Goal: Task Accomplishment & Management: Manage account settings

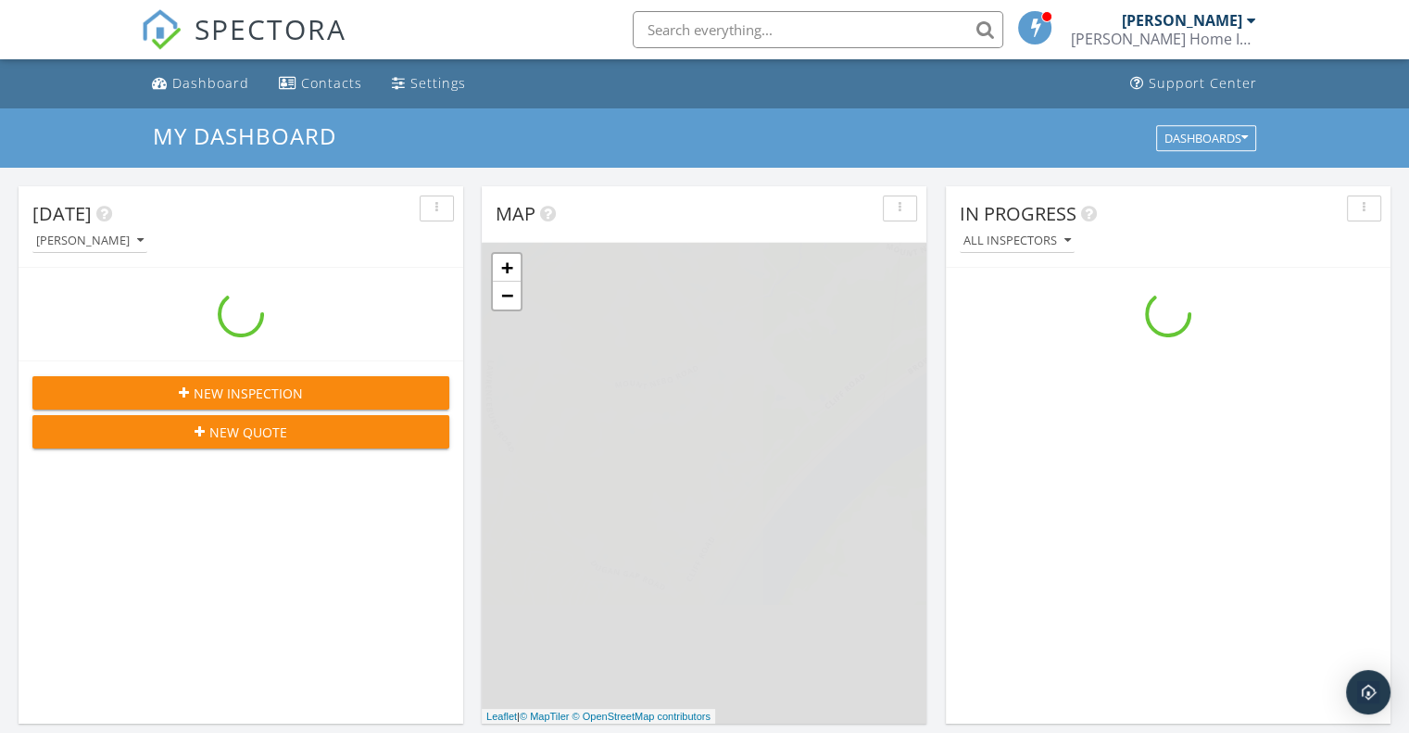
scroll to position [1715, 1438]
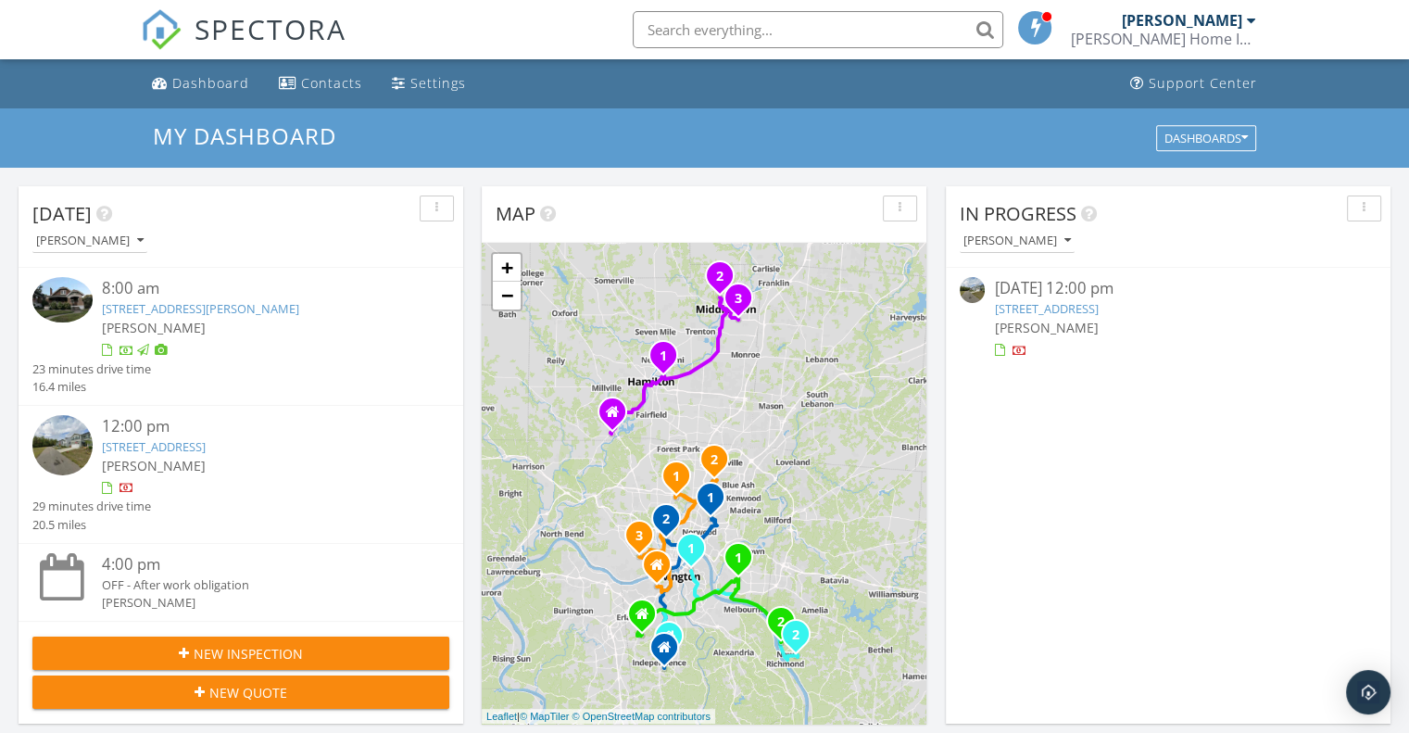
click at [307, 479] on div at bounding box center [258, 488] width 313 height 19
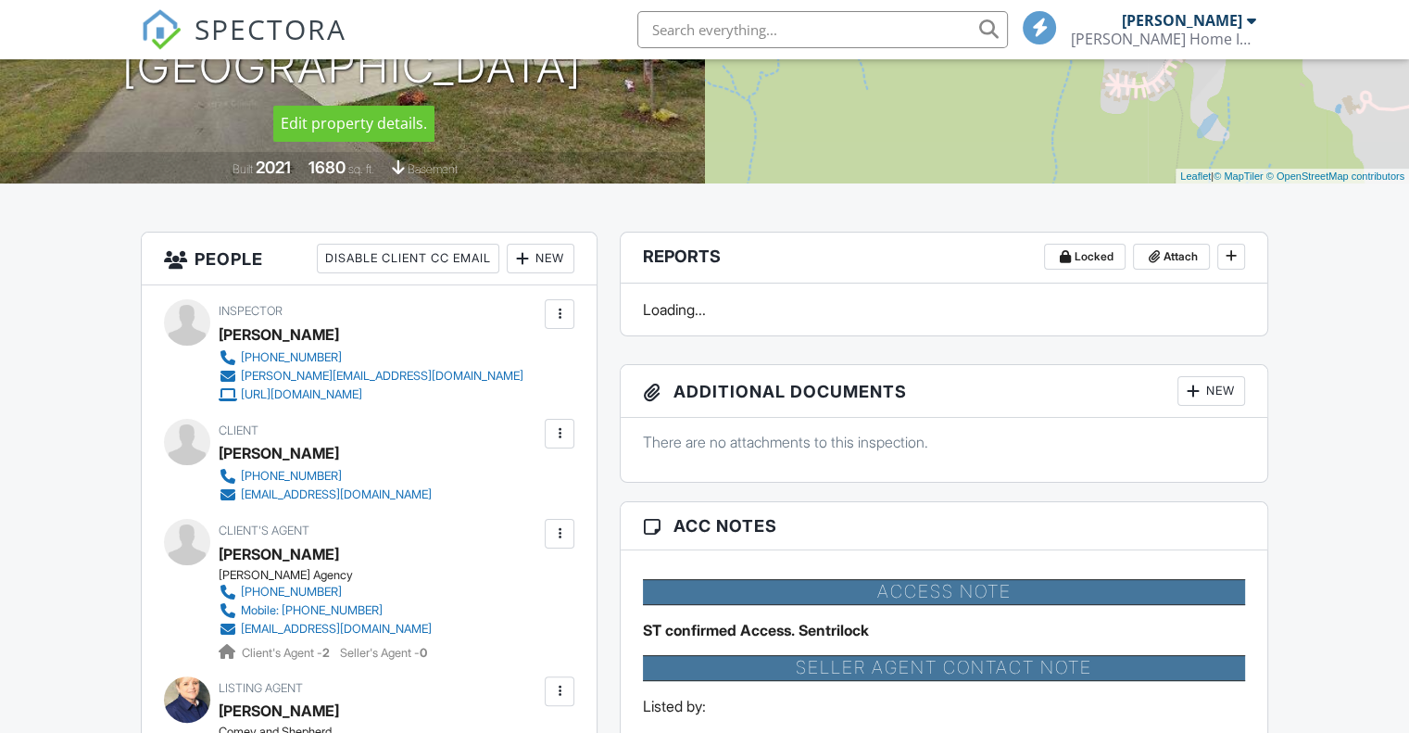
scroll to position [463, 0]
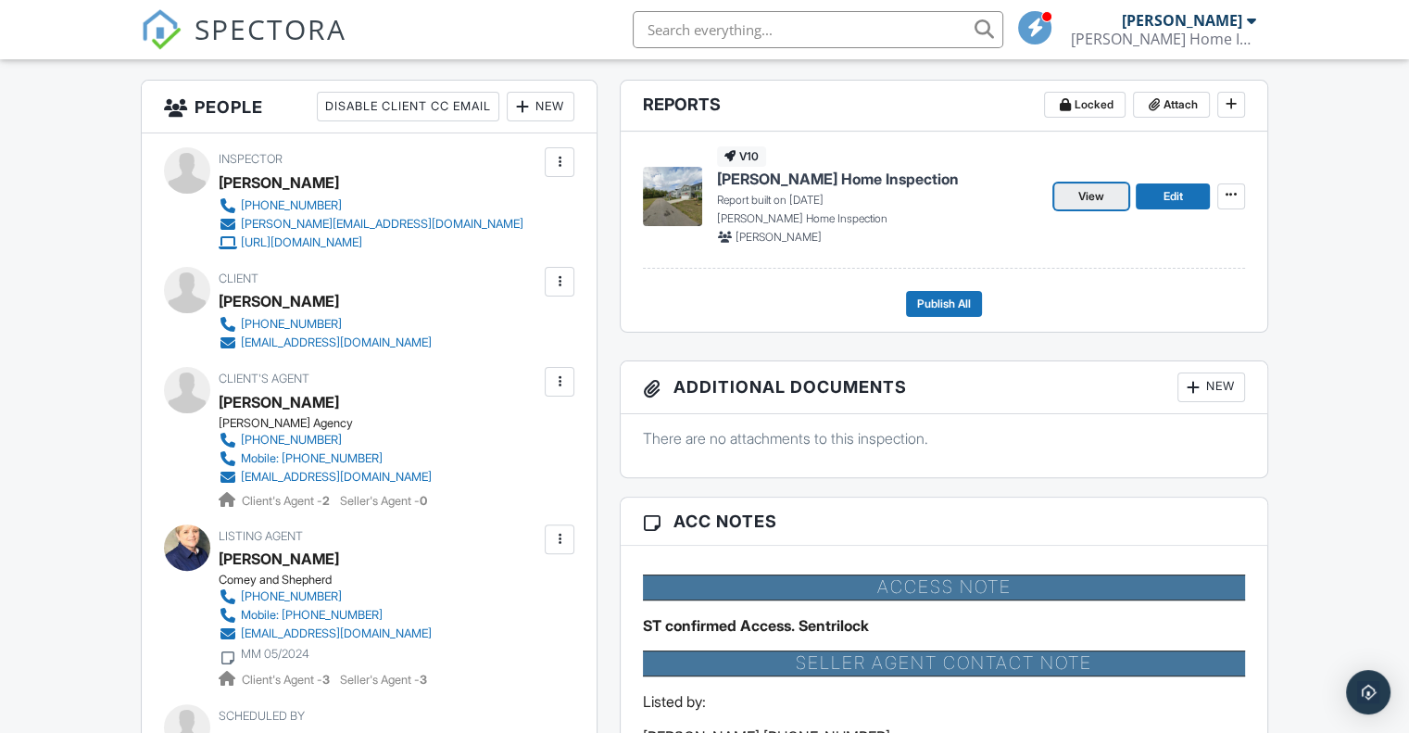
click at [1097, 199] on span "View" at bounding box center [1091, 196] width 26 height 19
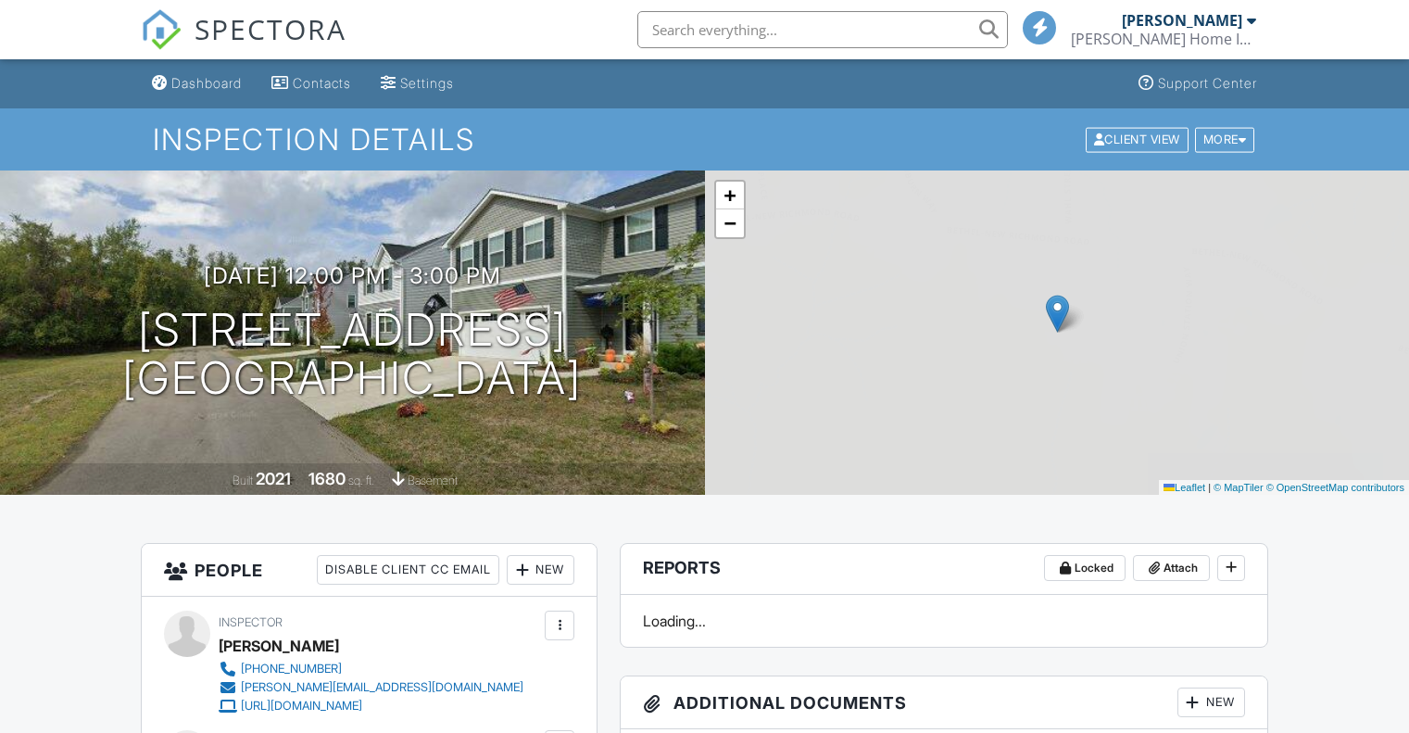
scroll to position [1204, 0]
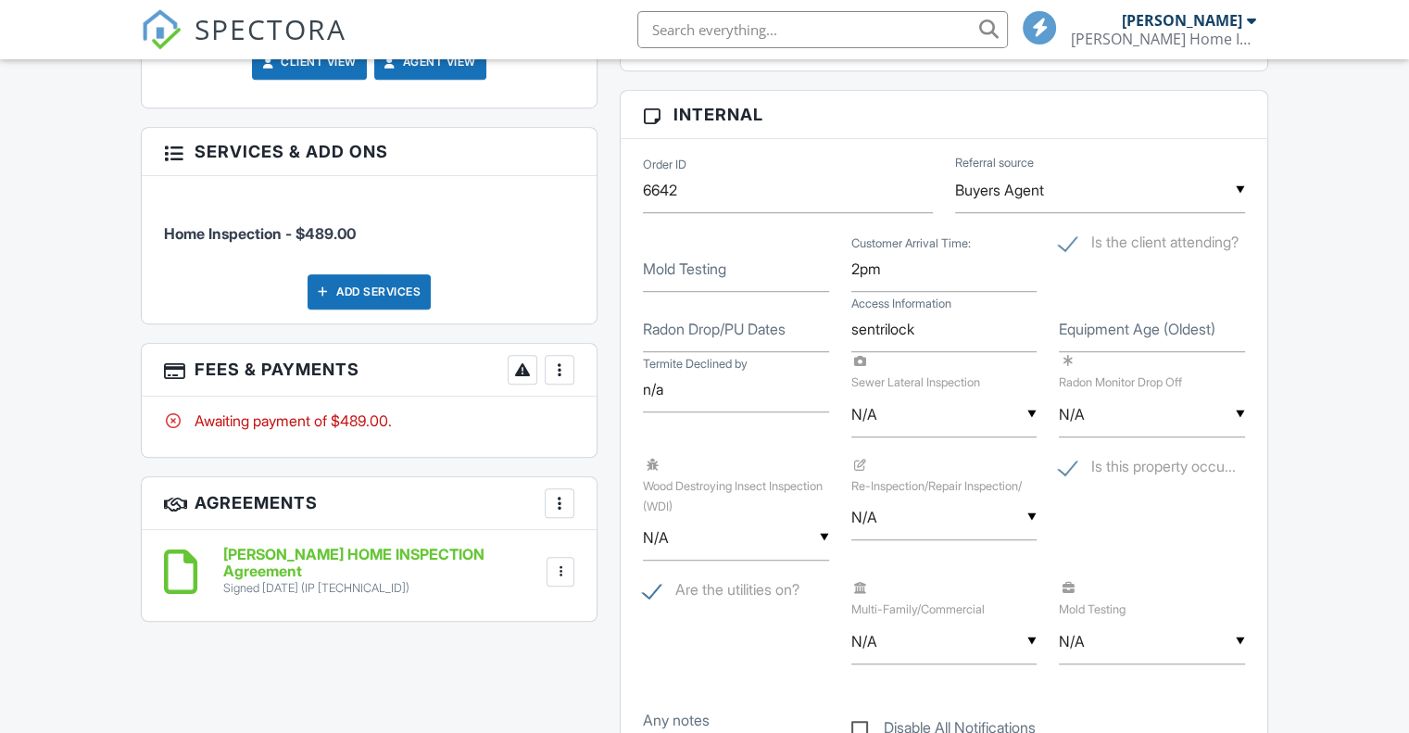
click at [566, 488] on div "More" at bounding box center [560, 503] width 30 height 30
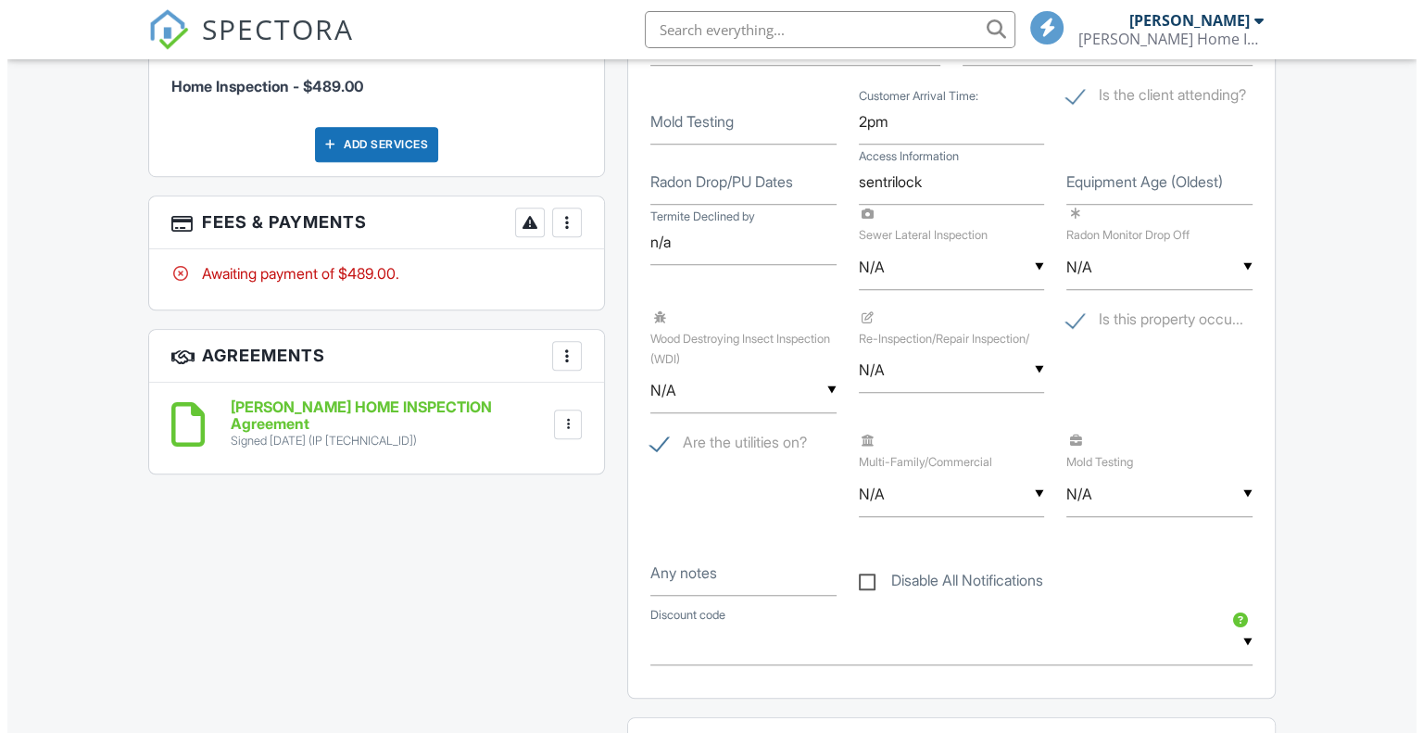
scroll to position [0, 0]
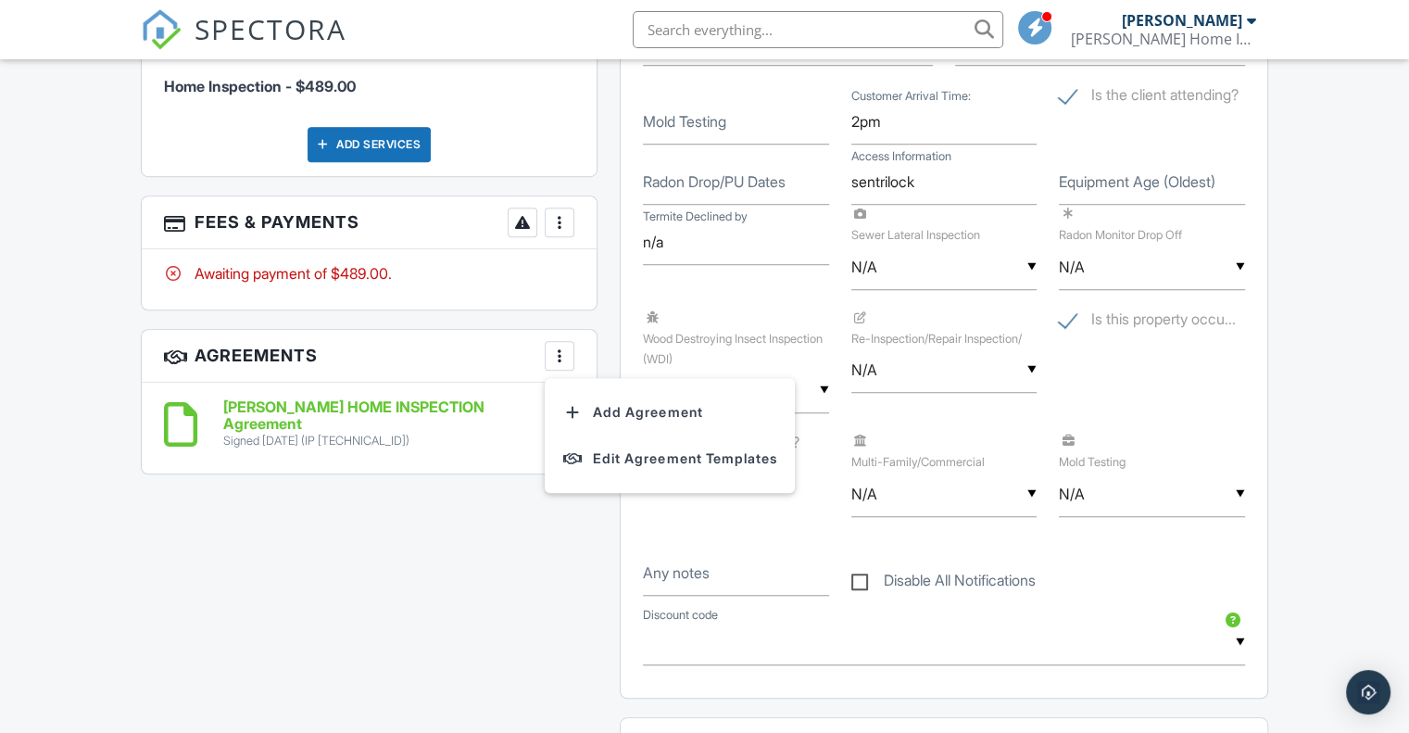
click at [561, 221] on div at bounding box center [559, 222] width 19 height 19
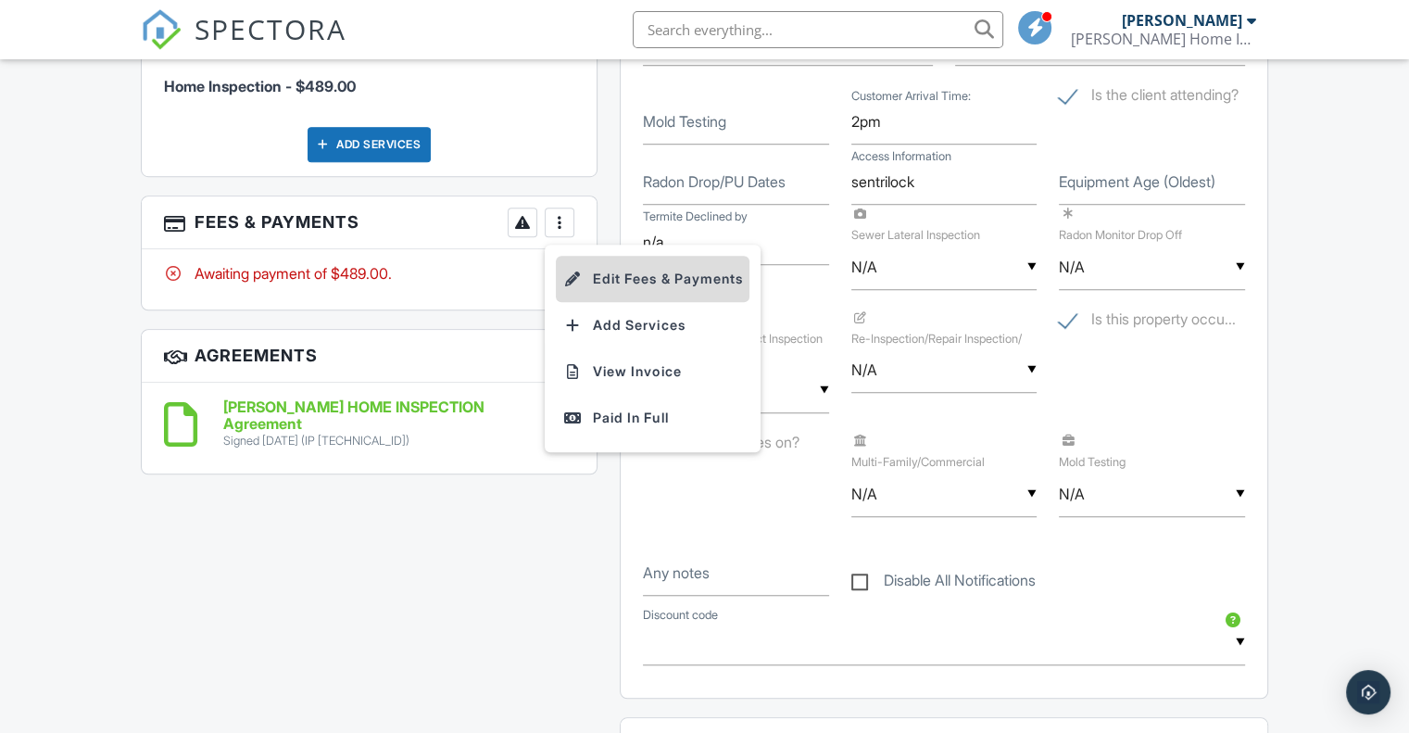
click at [588, 271] on li "Edit Fees & Payments" at bounding box center [653, 279] width 194 height 46
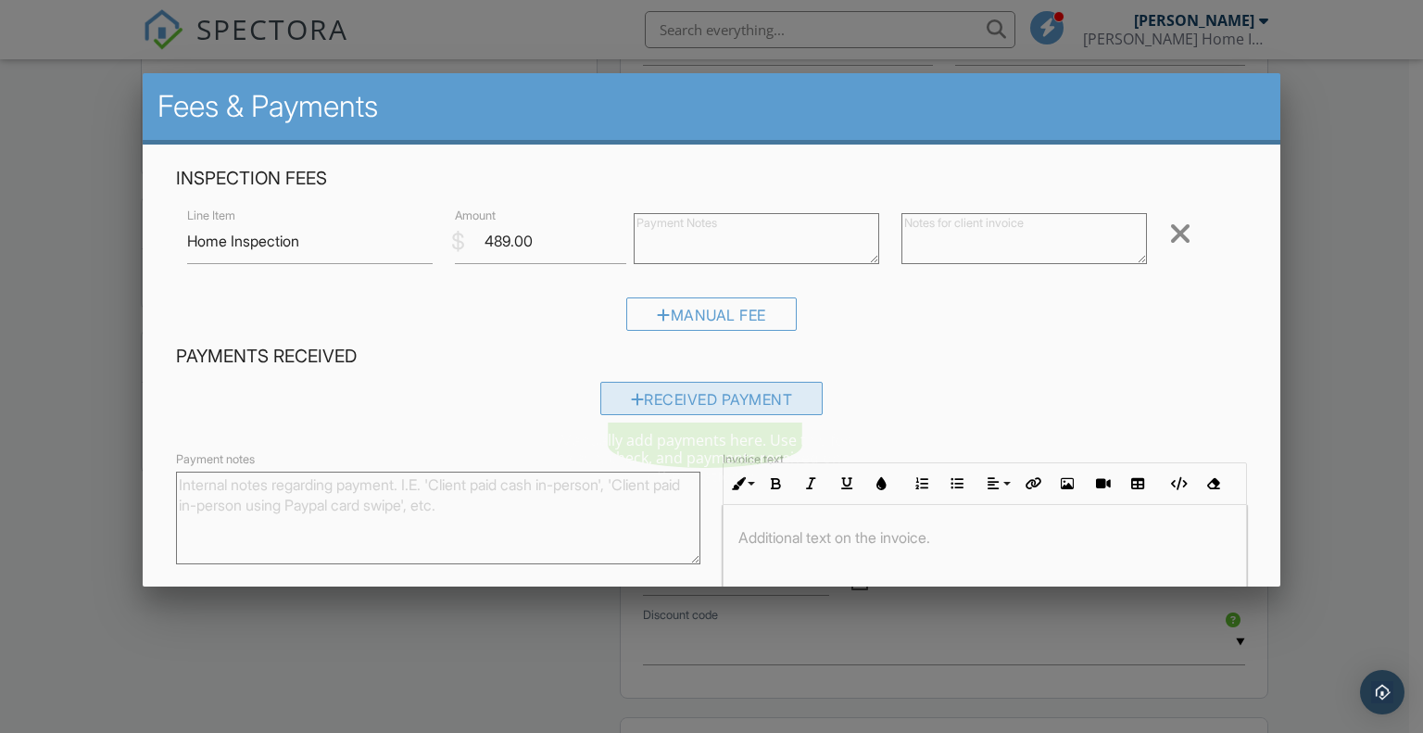
click at [712, 397] on div "Received Payment" at bounding box center [711, 398] width 223 height 33
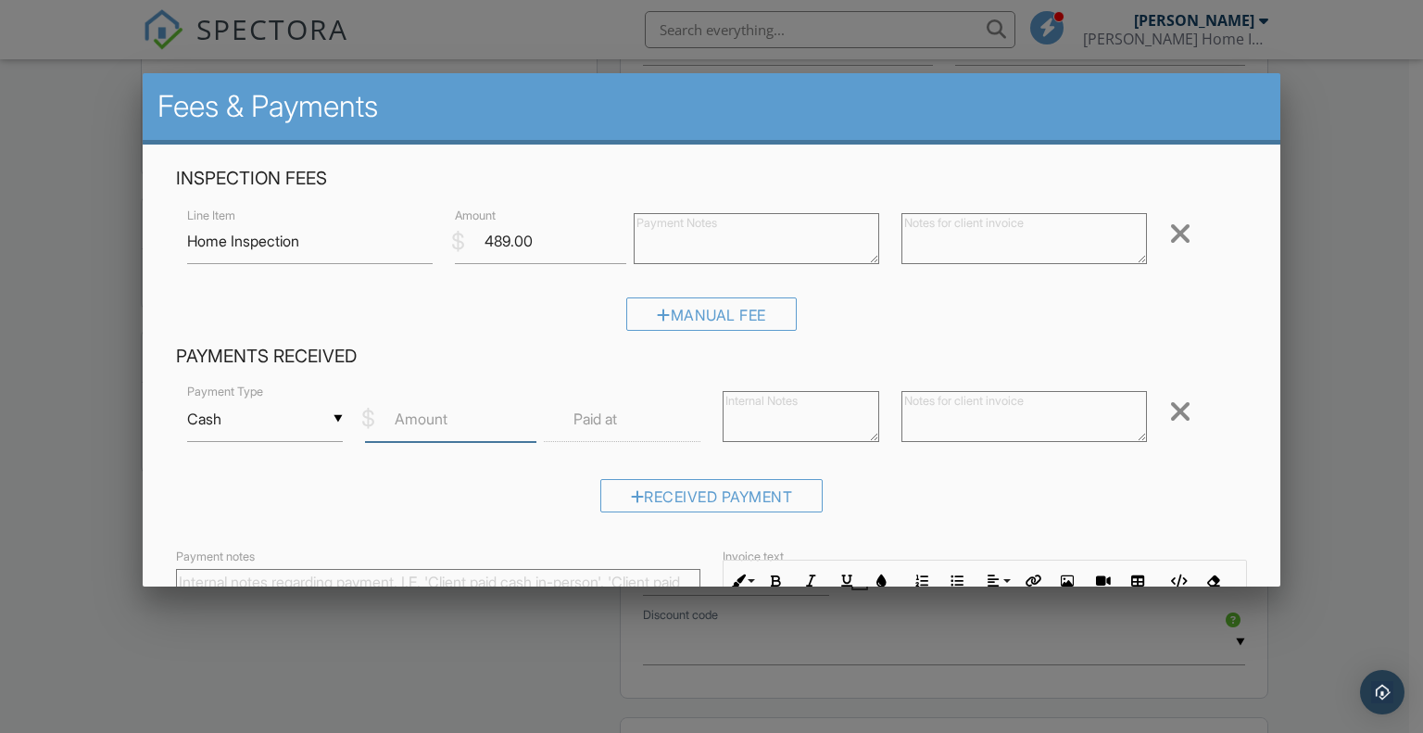
click at [463, 422] on input "Amount" at bounding box center [450, 419] width 171 height 45
type input "489.00"
click at [282, 429] on div "▼ Cash Cash Check On-Site Card Other Cash Check On-Site Card Other" at bounding box center [265, 419] width 157 height 45
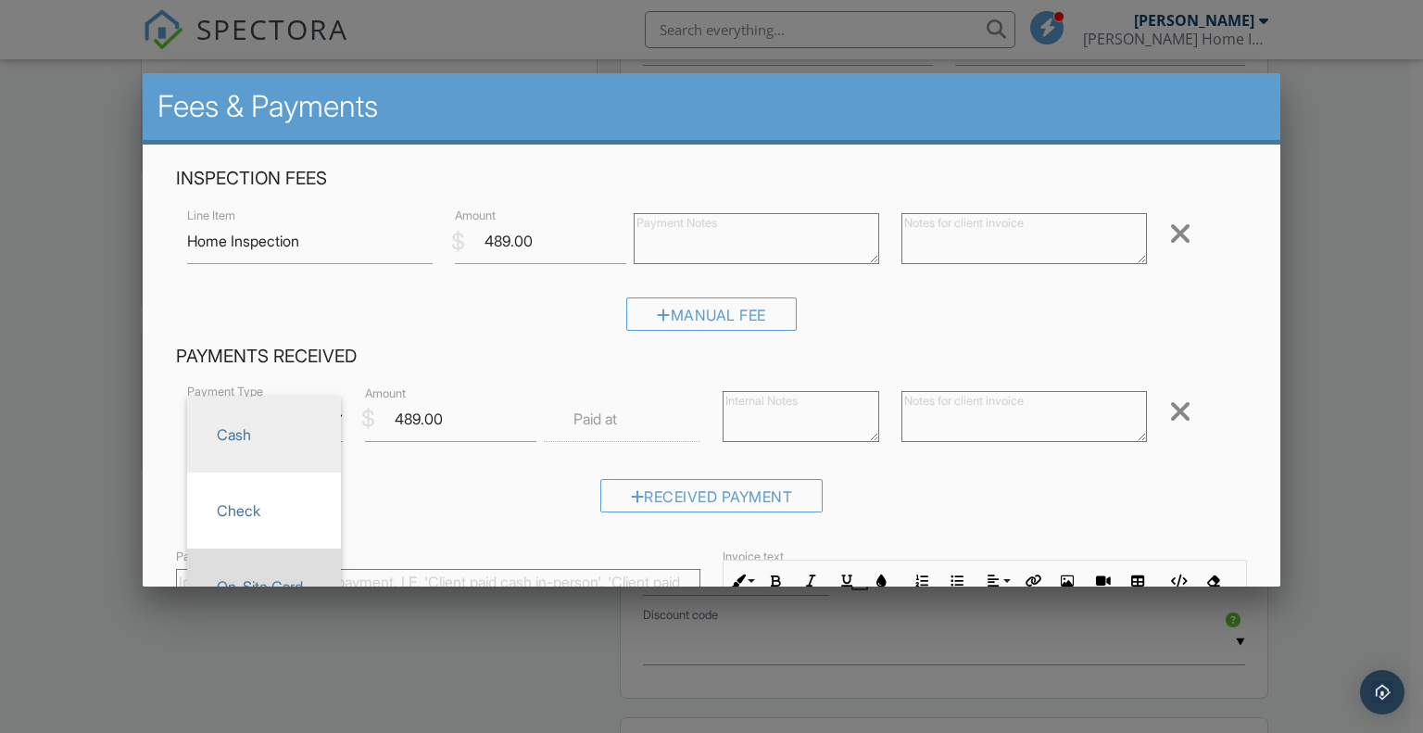
click at [278, 560] on li "On-Site Card" at bounding box center [264, 587] width 154 height 76
type input "On-Site Card"
click at [612, 419] on label "Paid at" at bounding box center [596, 419] width 44 height 20
click at [634, 424] on input "text" at bounding box center [622, 419] width 157 height 45
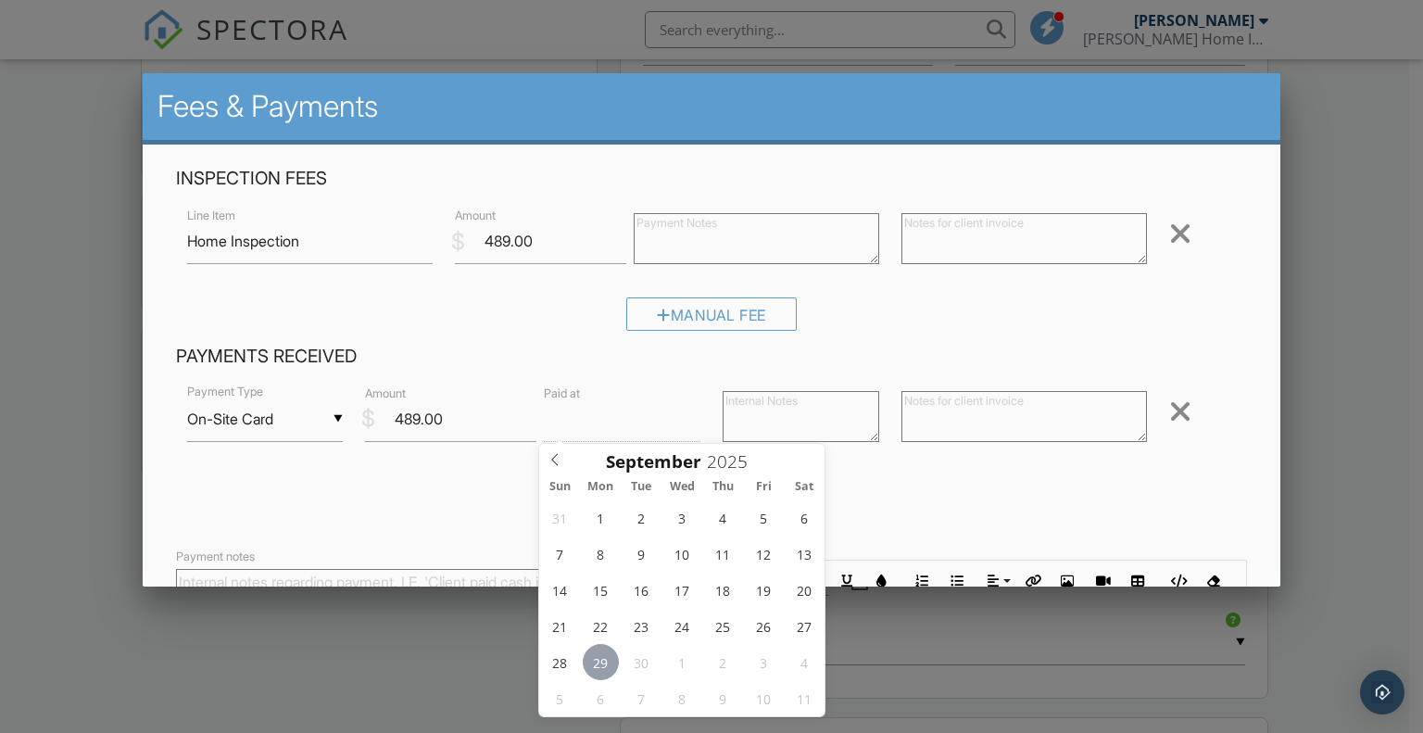
type input "[DATE] 12:00 PM"
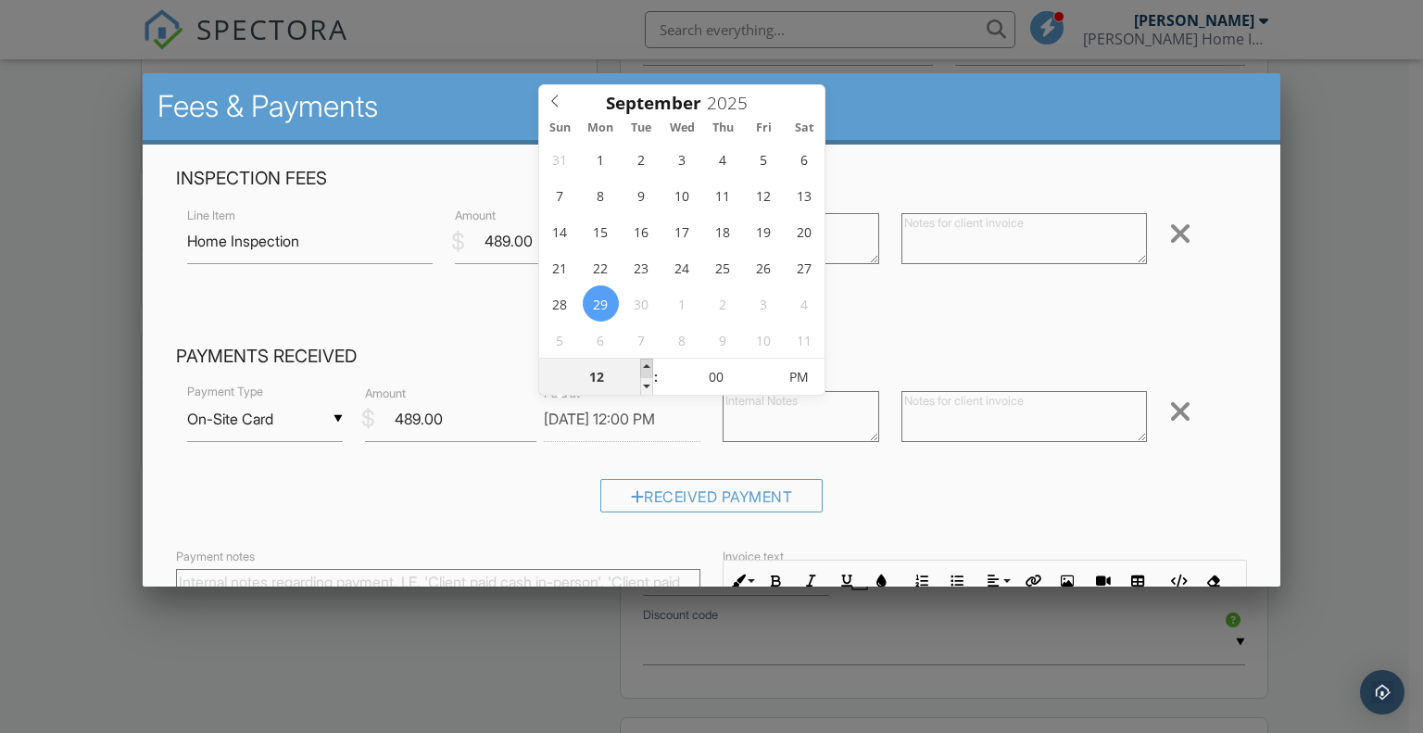
type input "01"
type input "[DATE] 1:00 PM"
click at [646, 363] on span at bounding box center [646, 368] width 13 height 19
type input "05"
type input "09/29/2025 1:05 PM"
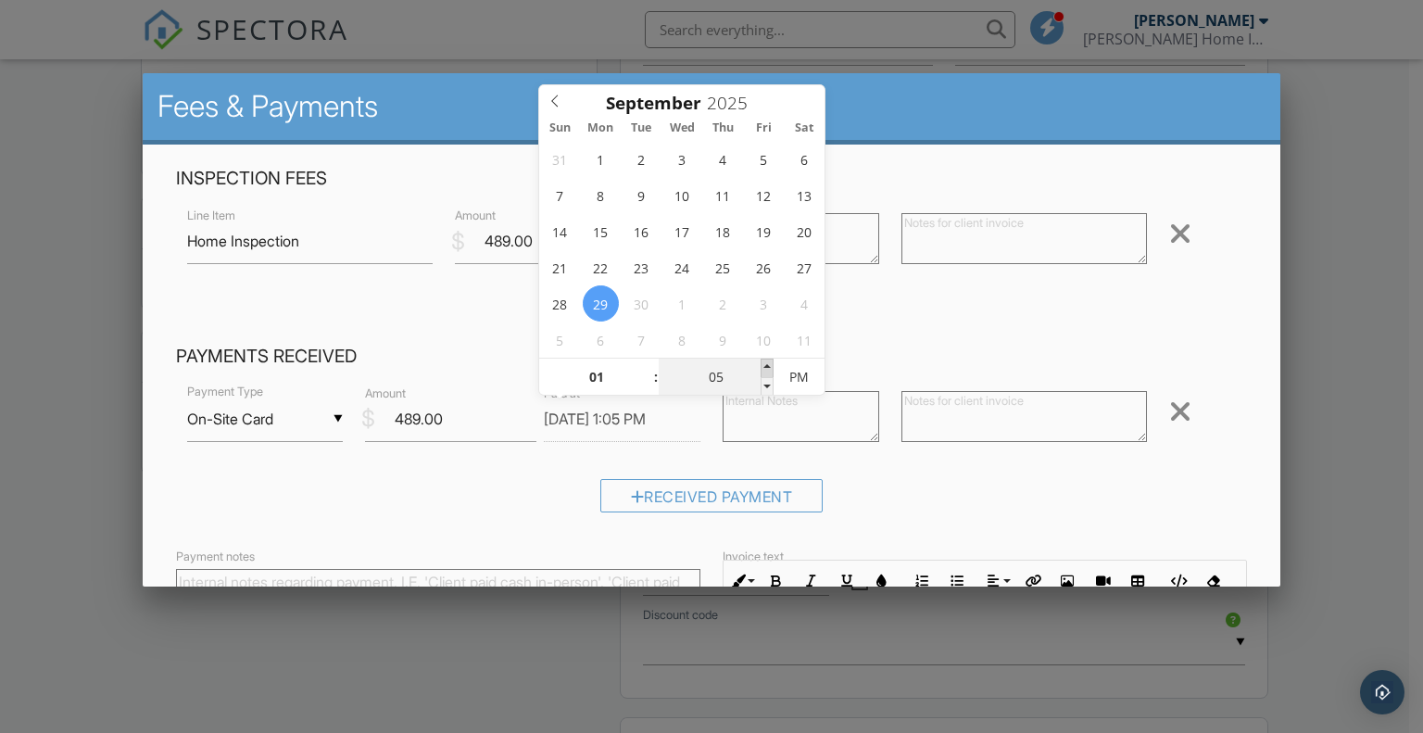
click at [770, 360] on span at bounding box center [767, 368] width 13 height 19
type input "10"
type input "09/29/2025 1:10 PM"
click at [770, 360] on span at bounding box center [767, 368] width 13 height 19
type input "15"
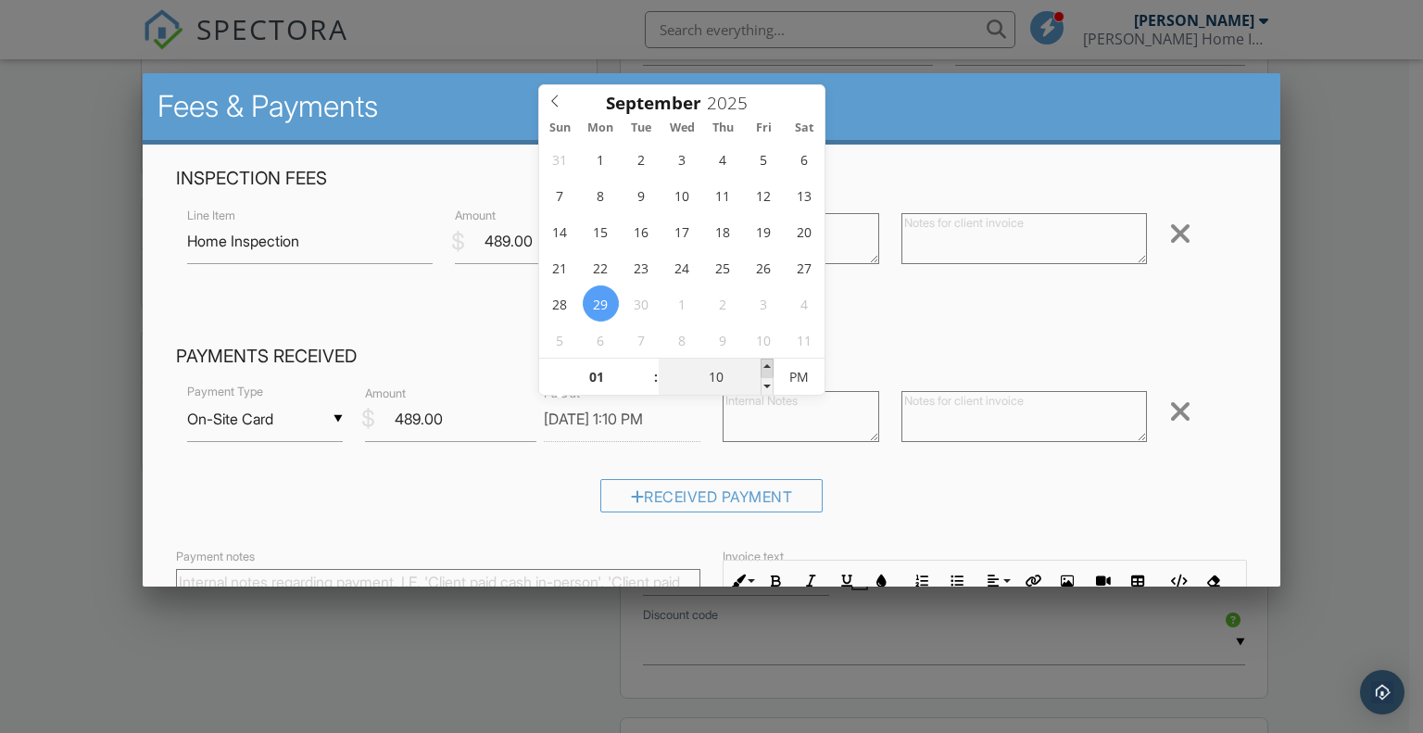
type input "09/29/2025 1:15 PM"
click at [770, 360] on span at bounding box center [767, 368] width 13 height 19
type input "20"
type input "09/29/2025 1:20 PM"
click at [770, 360] on span at bounding box center [767, 368] width 13 height 19
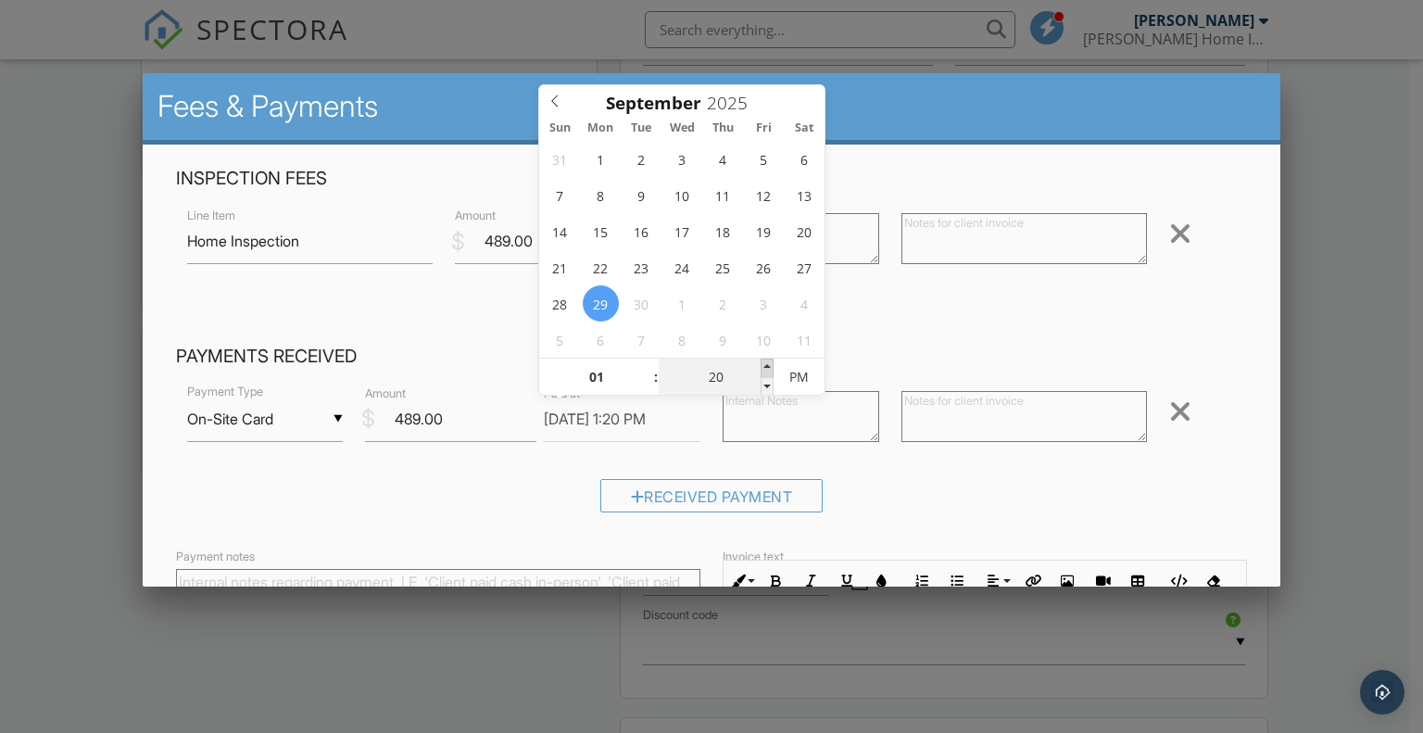
type input "25"
type input "09/29/2025 1:25 PM"
click at [770, 360] on span at bounding box center [767, 368] width 13 height 19
type input "30"
type input "09/29/2025 1:30 PM"
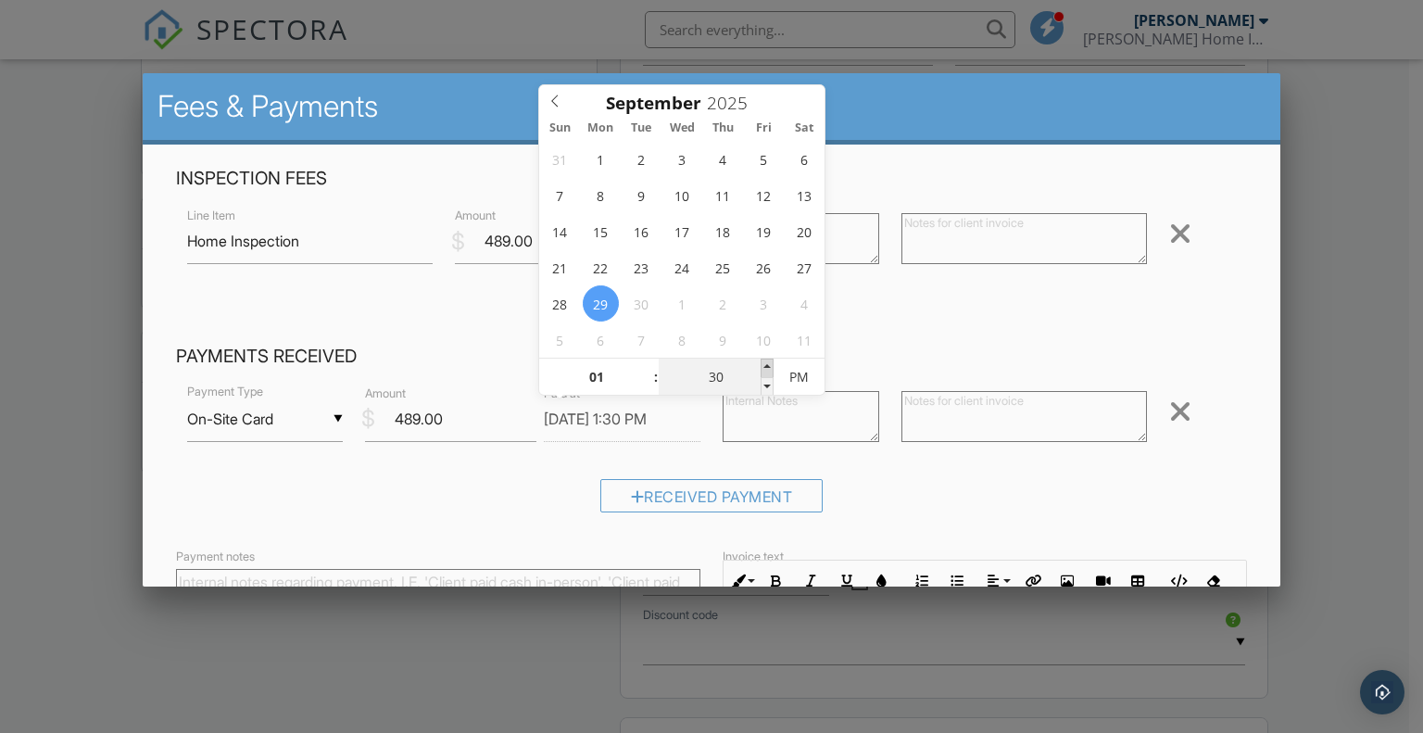
click at [770, 360] on span at bounding box center [767, 368] width 13 height 19
type input "35"
type input "09/29/2025 1:35 PM"
click at [770, 360] on span at bounding box center [767, 368] width 13 height 19
type input "40"
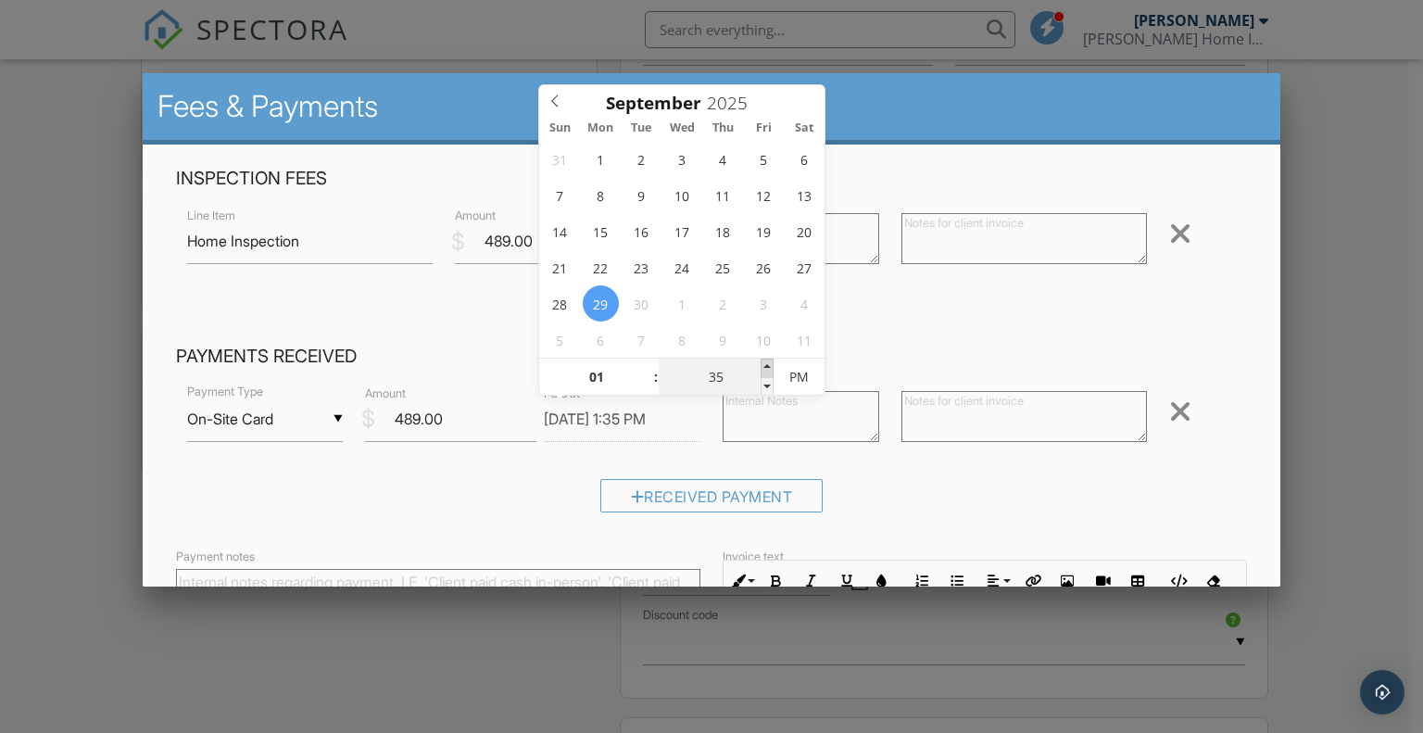
type input "09/29/2025 1:40 PM"
click at [770, 359] on span at bounding box center [767, 368] width 13 height 19
type input "45"
type input "[DATE] 1:45 PM"
click at [770, 359] on span at bounding box center [767, 368] width 13 height 19
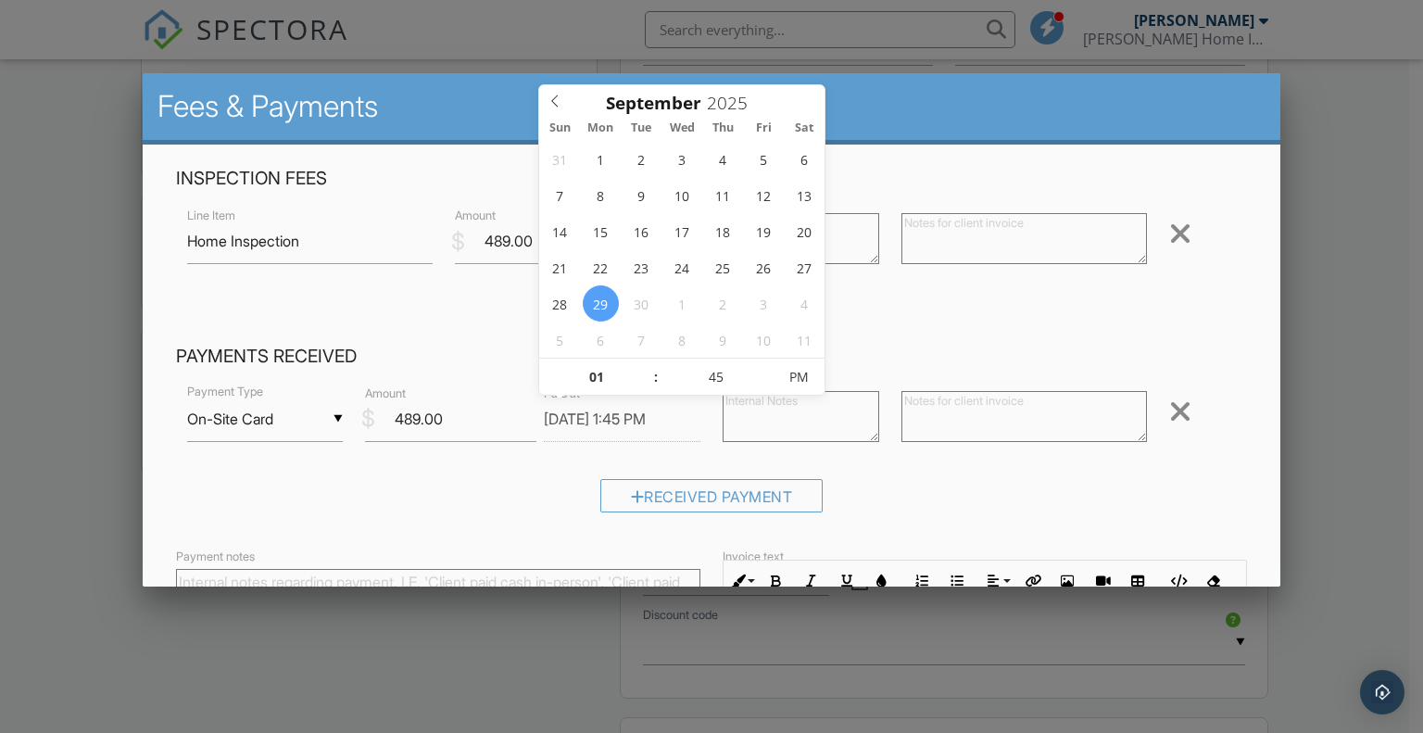
click at [889, 352] on h4 "Payments Received" at bounding box center [712, 357] width 1072 height 24
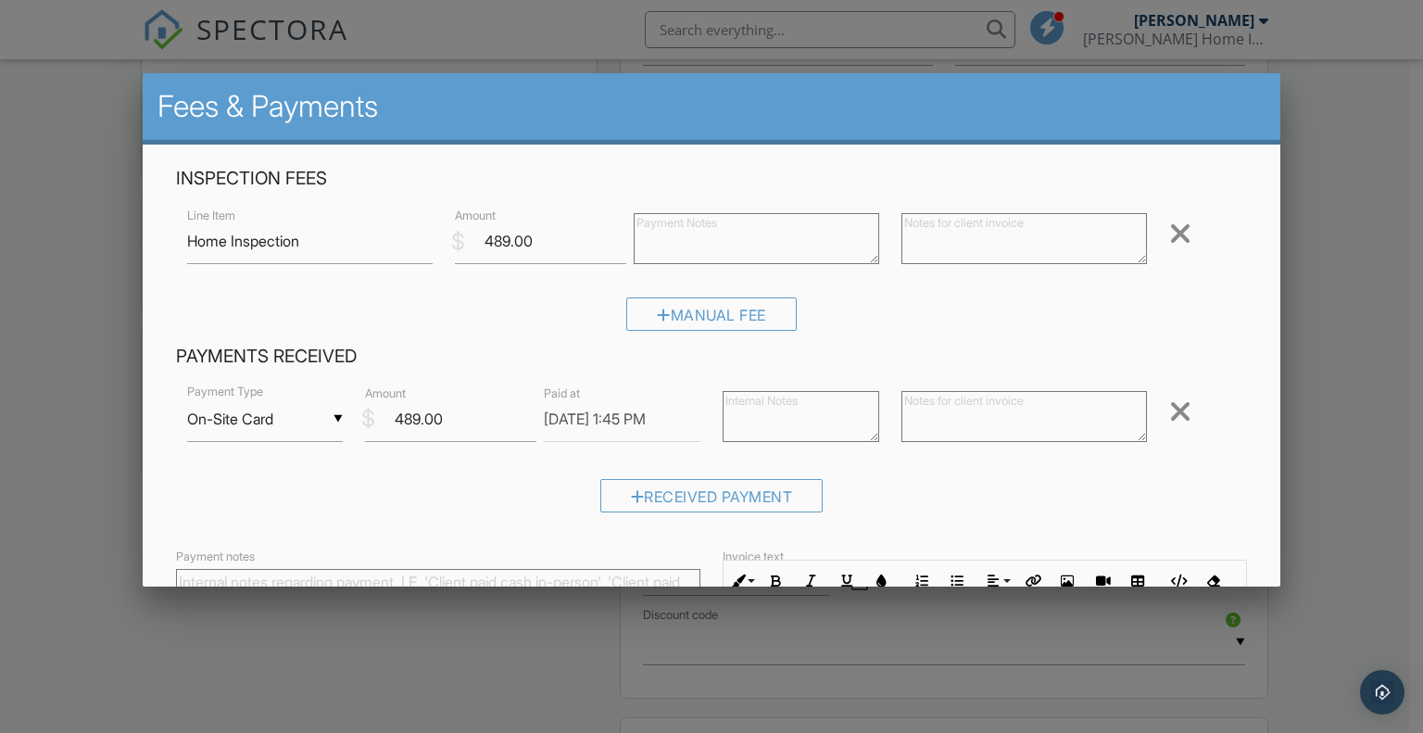
click at [482, 522] on div "Received Payment" at bounding box center [712, 502] width 1072 height 47
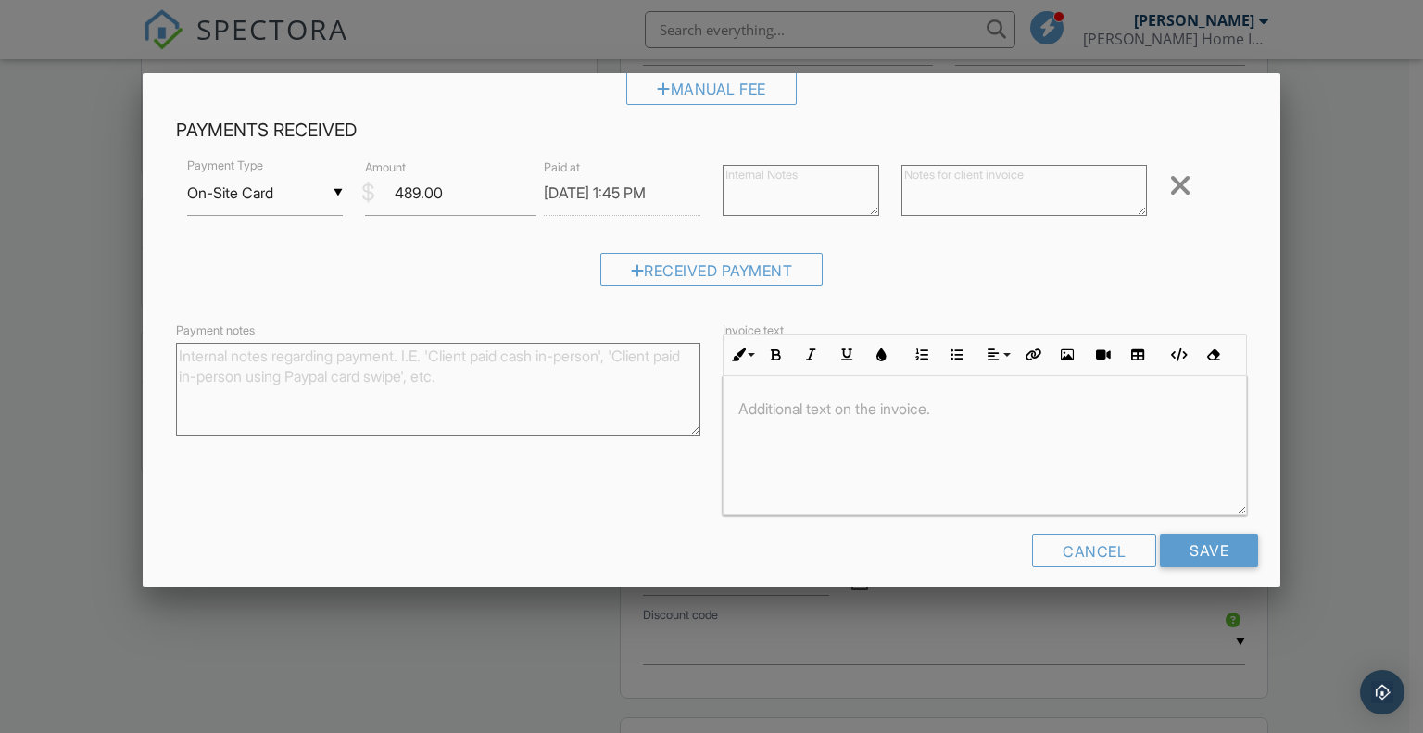
scroll to position [242, 0]
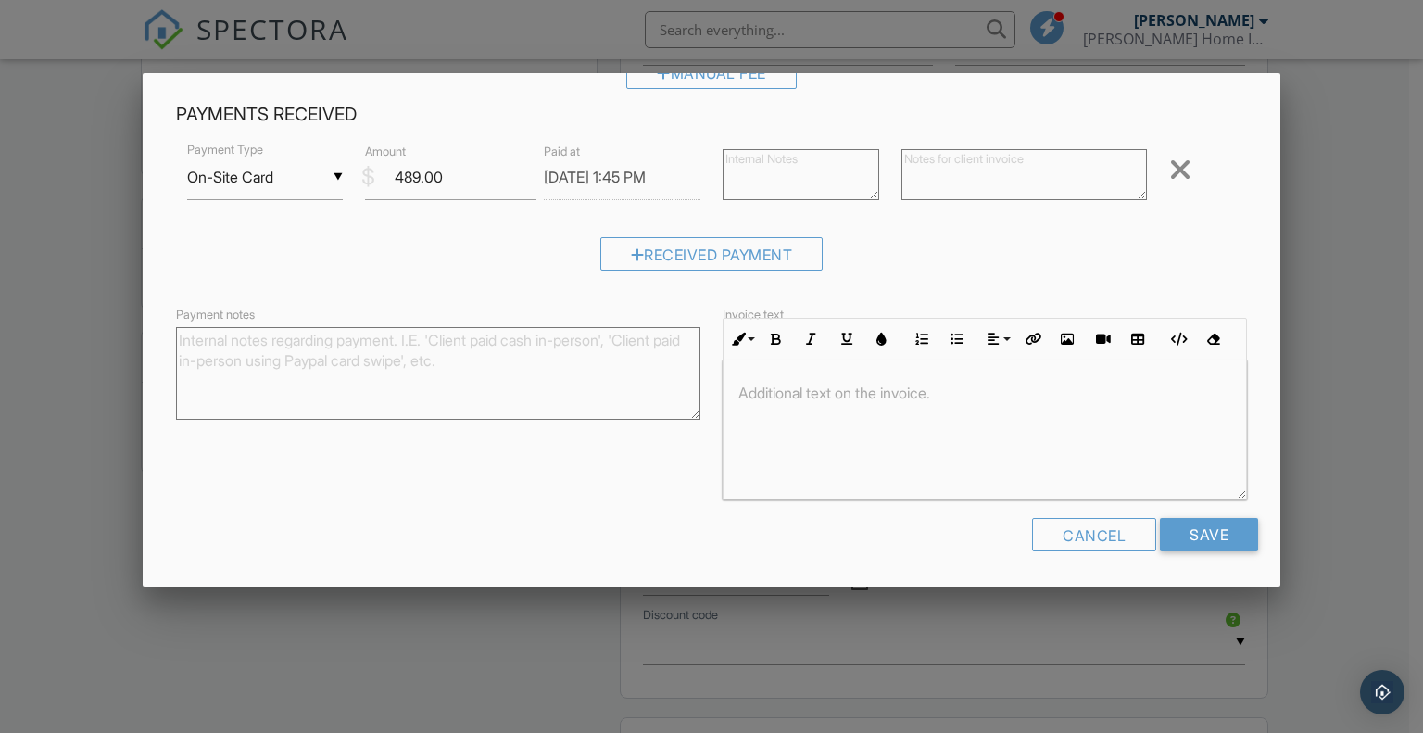
click at [450, 382] on textarea "Payment notes" at bounding box center [438, 373] width 524 height 93
type textarea "[PERSON_NAME]"
click at [1199, 535] on input "Save" at bounding box center [1209, 534] width 98 height 33
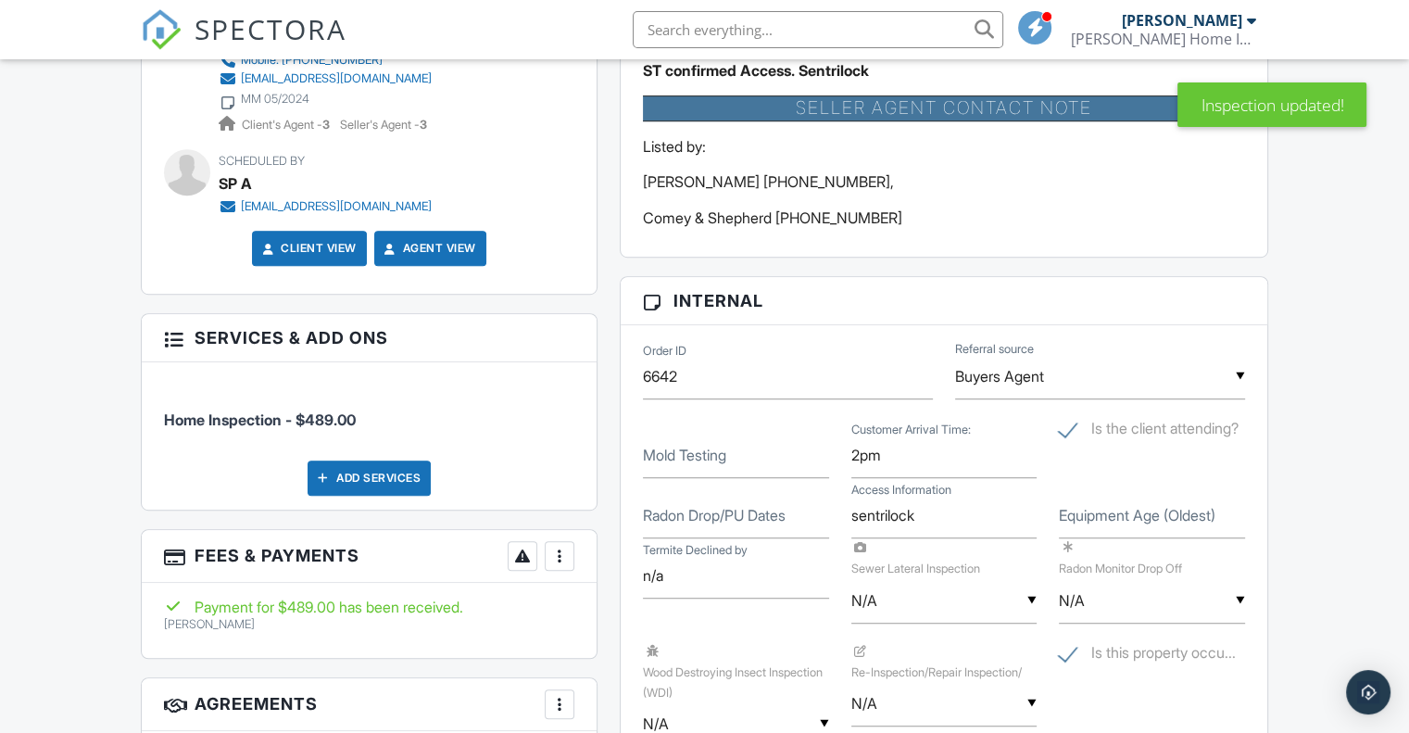
scroll to position [1019, 0]
click at [560, 554] on div at bounding box center [559, 555] width 19 height 19
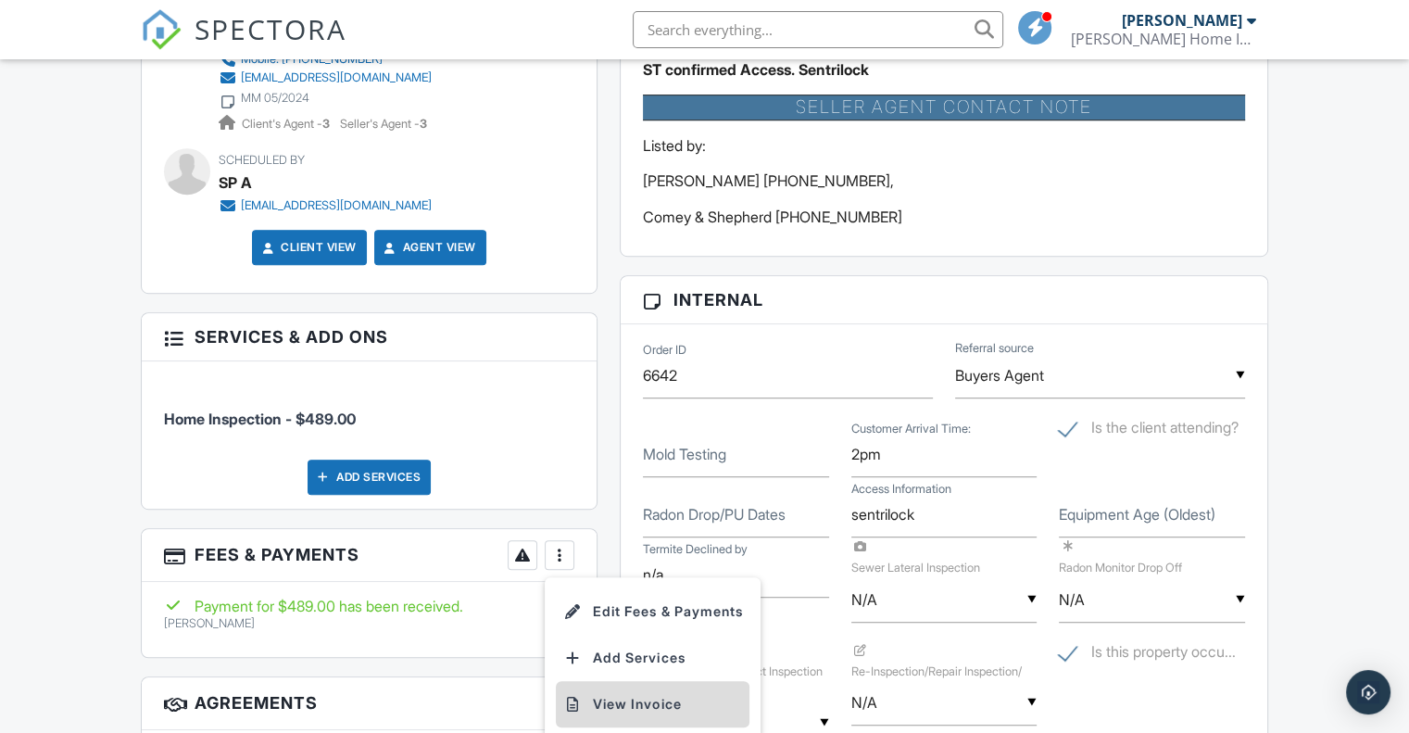
click at [630, 700] on li "View Invoice" at bounding box center [653, 704] width 194 height 46
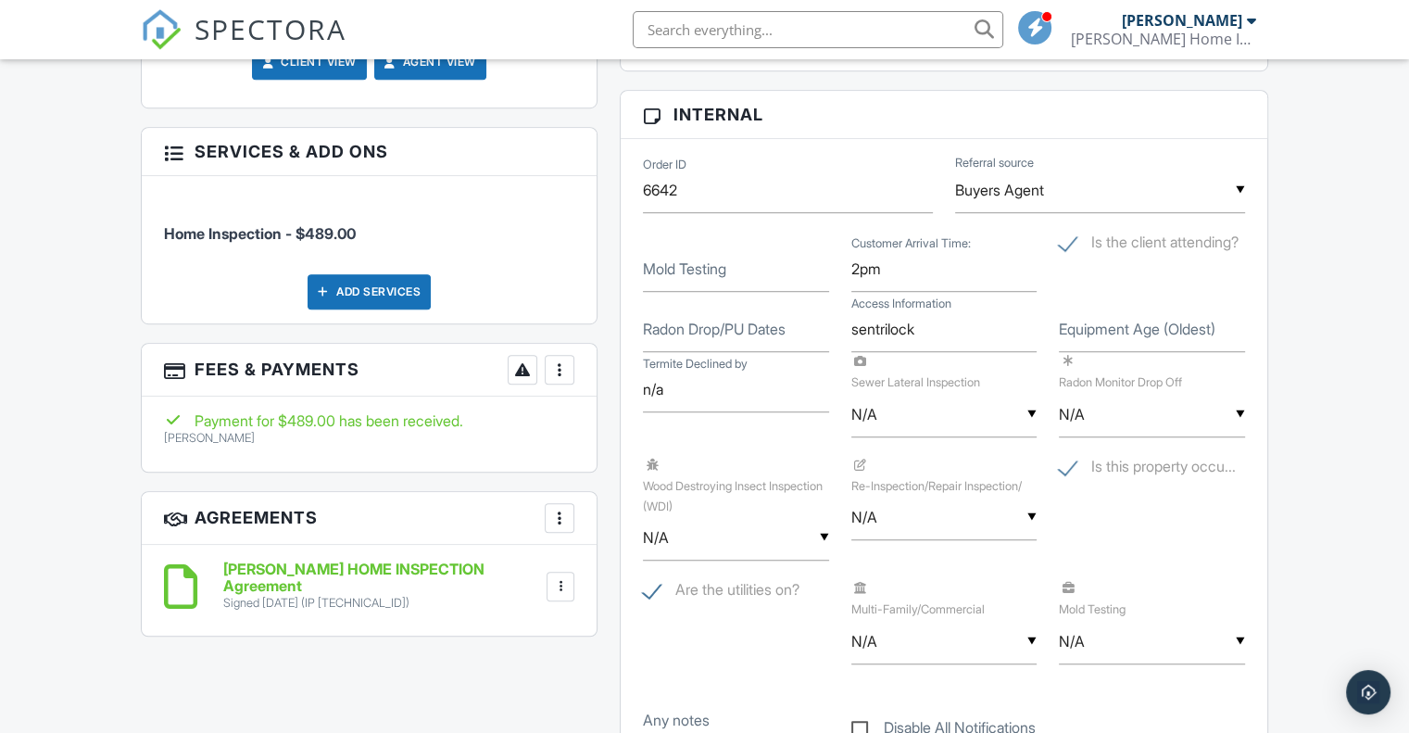
scroll to position [1297, 0]
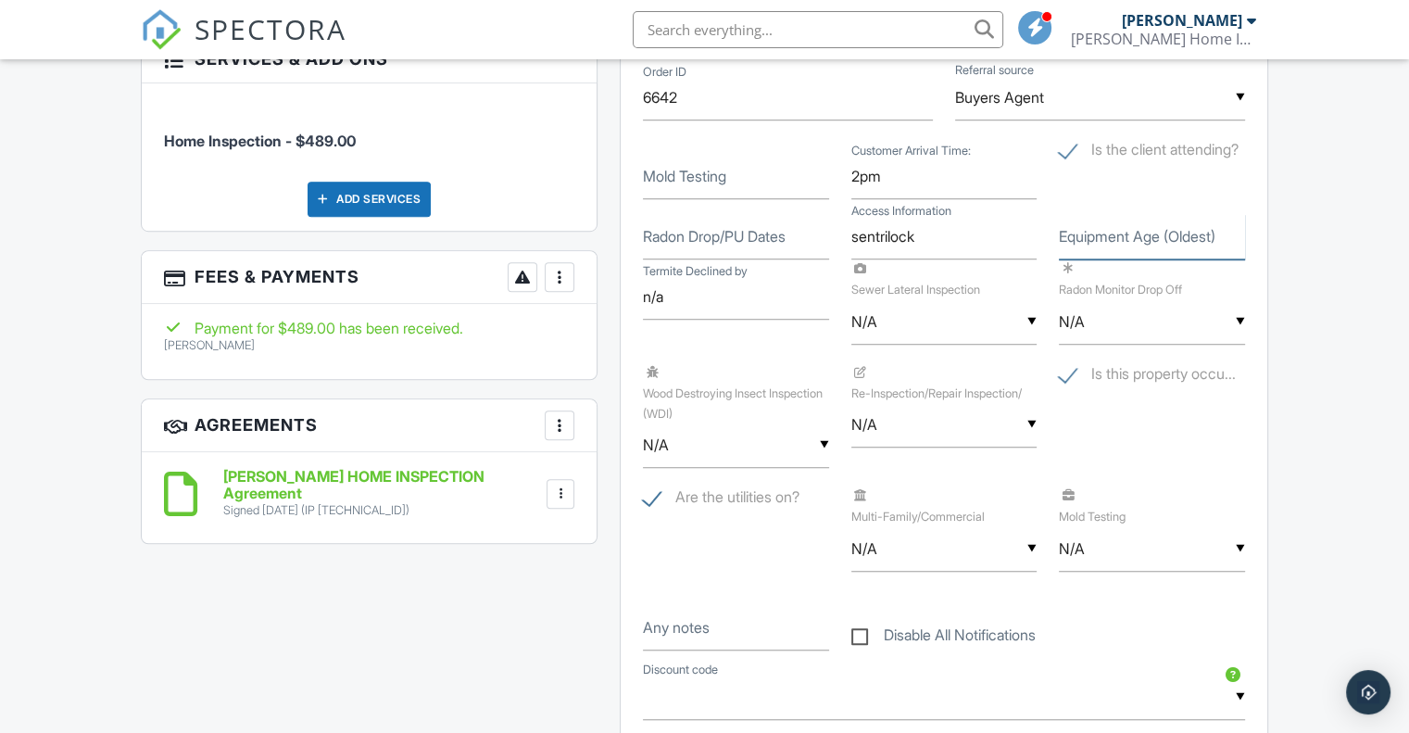
click at [1136, 246] on input "Equipment Age (Oldest)" at bounding box center [1152, 236] width 186 height 45
type input "2020"
drag, startPoint x: 1338, startPoint y: 203, endPoint x: 1330, endPoint y: 214, distance: 13.9
click at [1335, 208] on div "Dashboard Contacts Settings Support Center Inspection Details Client View More …" at bounding box center [704, 432] width 1409 height 3340
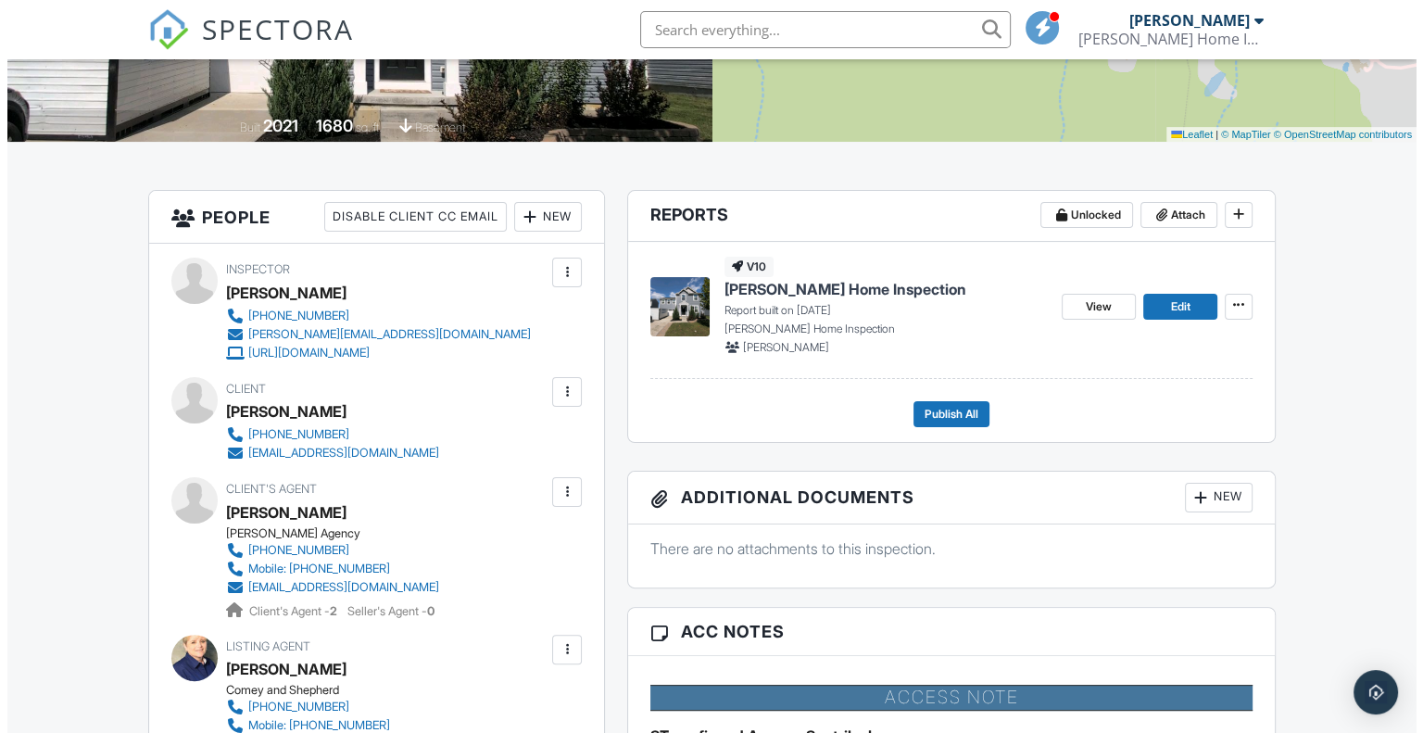
scroll to position [371, 0]
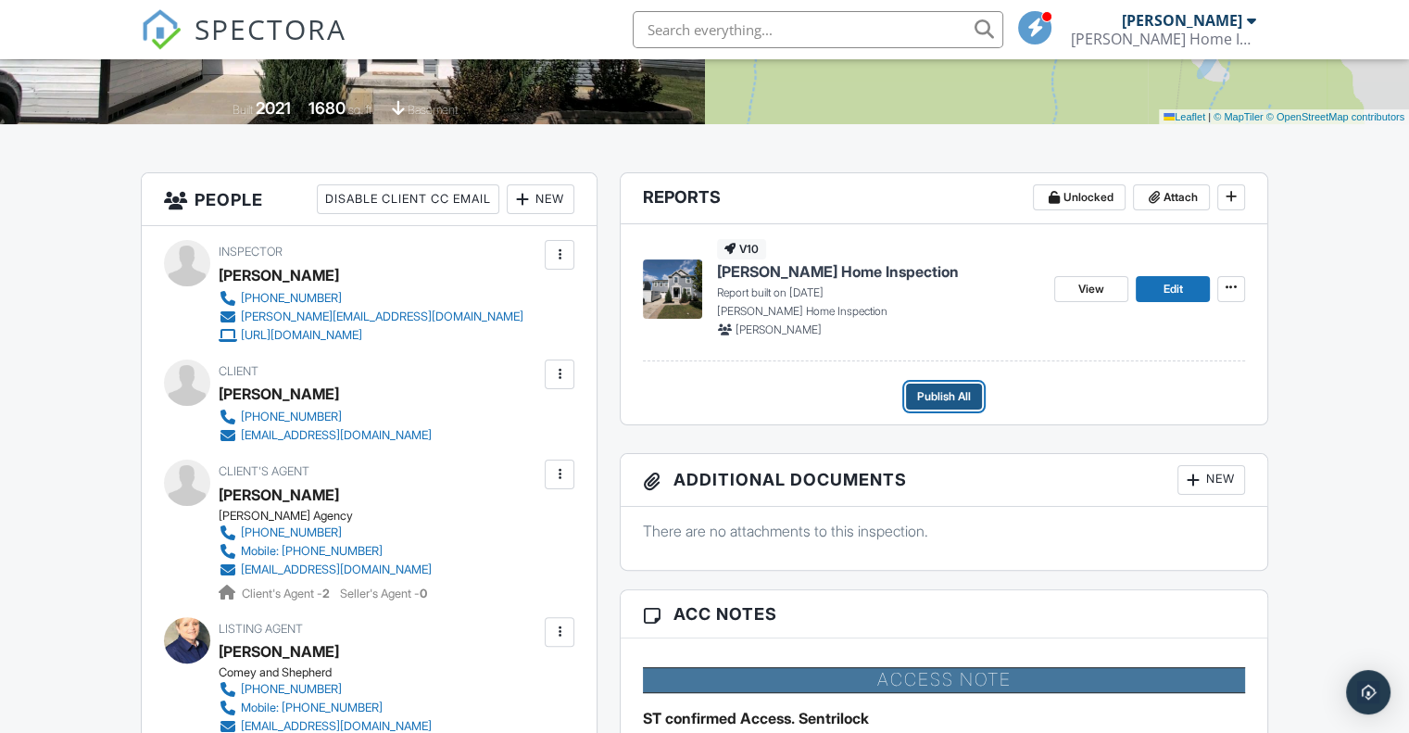
click at [945, 392] on span "Publish All" at bounding box center [944, 396] width 54 height 19
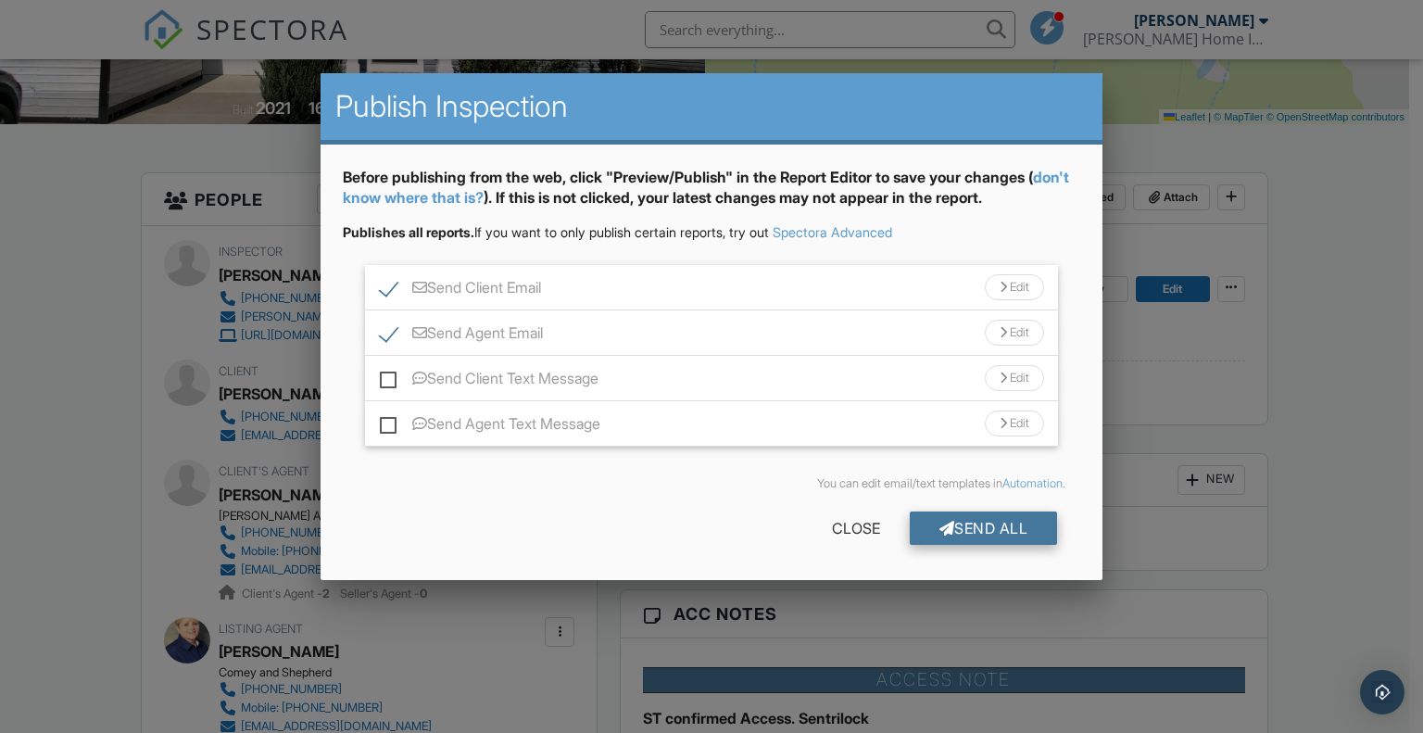
click at [960, 519] on div "Send All" at bounding box center [984, 527] width 148 height 33
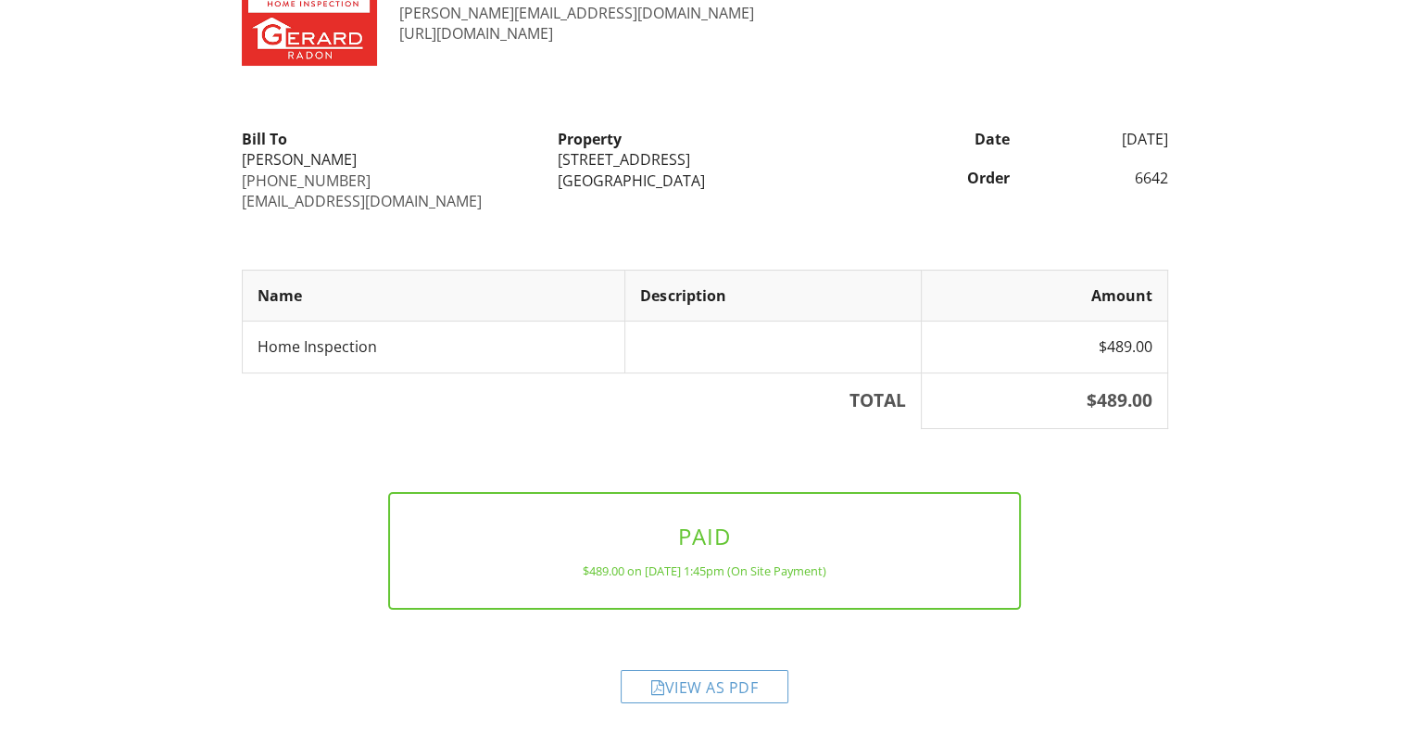
scroll to position [103, 0]
click at [707, 682] on div "View as PDF" at bounding box center [705, 685] width 168 height 33
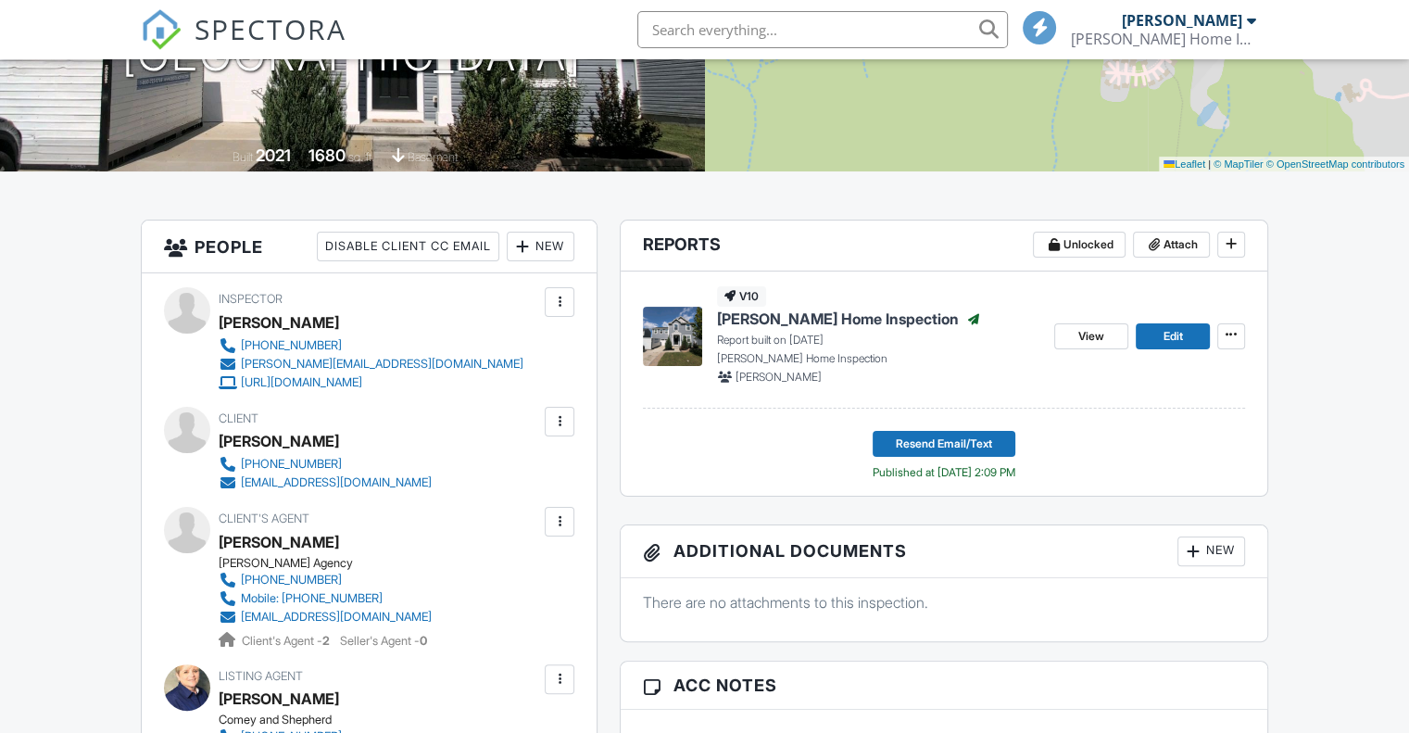
scroll to position [371, 0]
